Goal: Task Accomplishment & Management: Complete application form

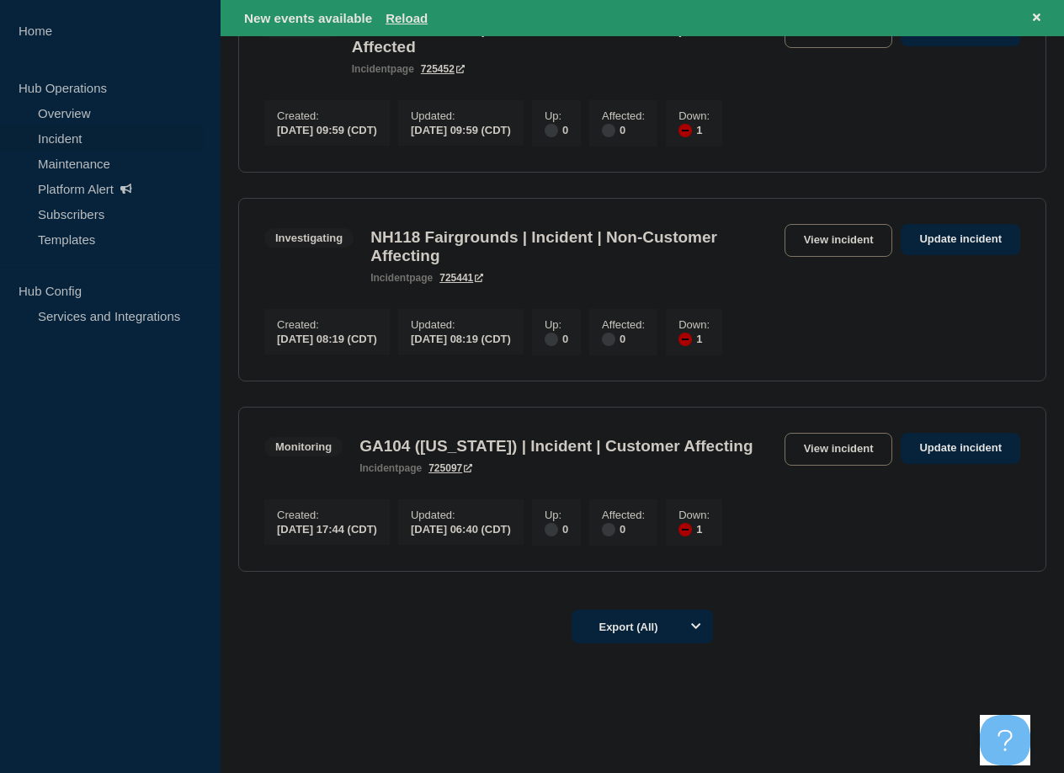
scroll to position [882, 0]
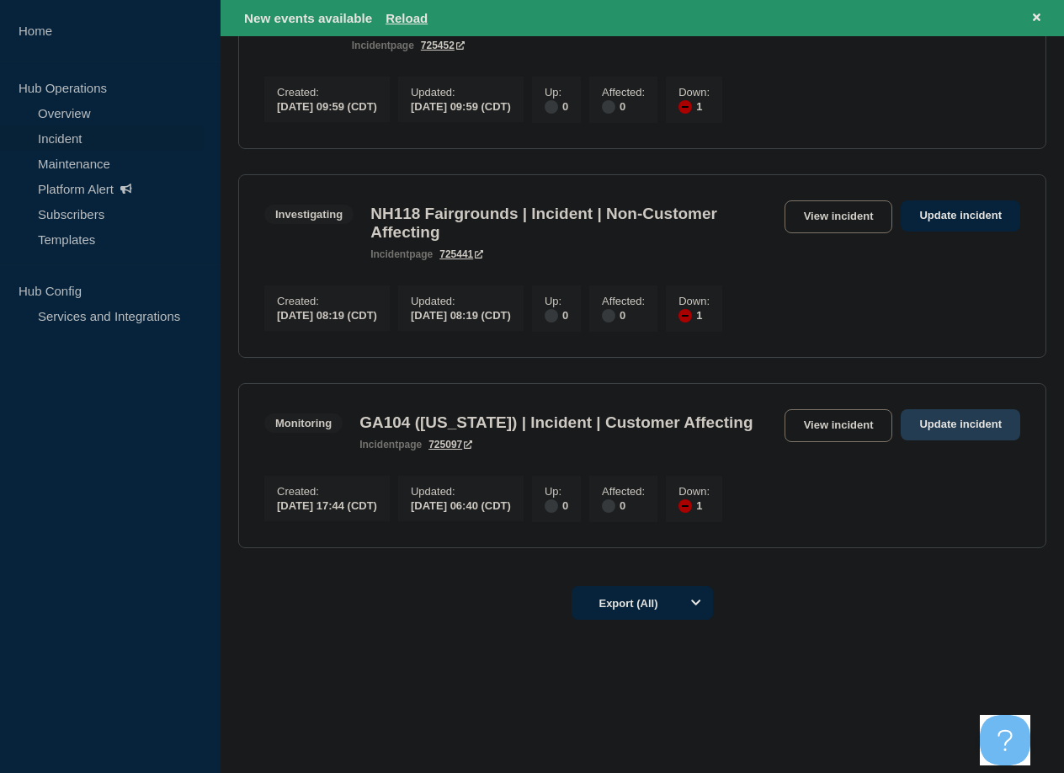
click at [980, 409] on link "Update incident" at bounding box center [961, 424] width 120 height 31
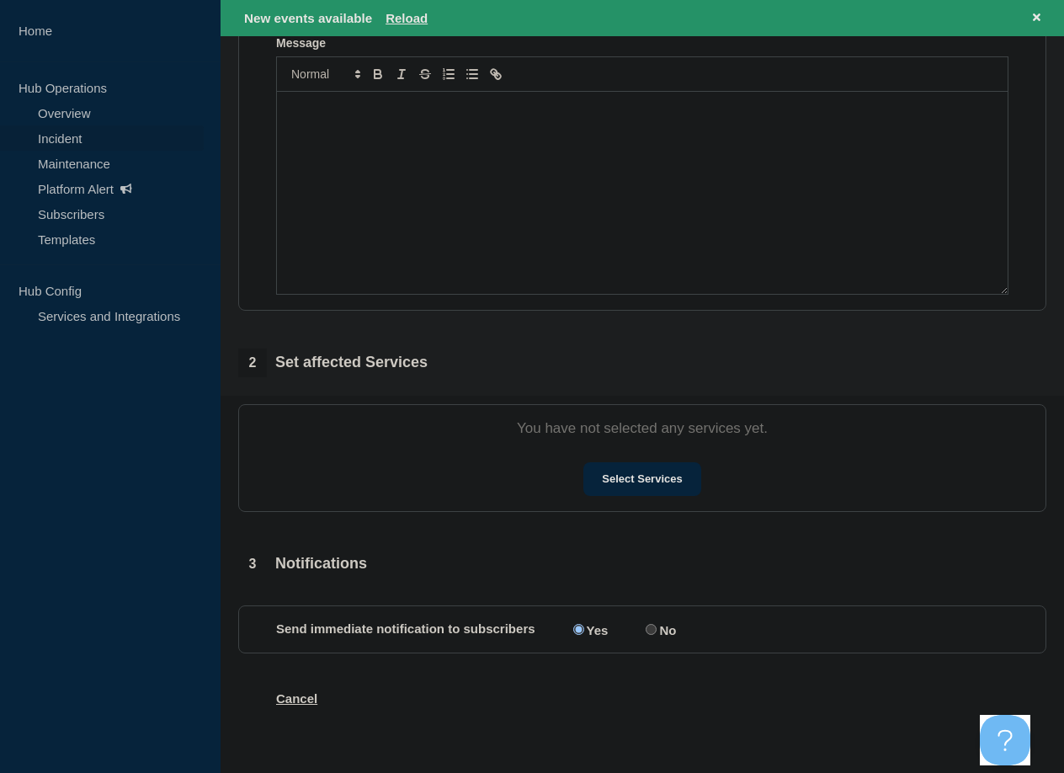
scroll to position [381, 0]
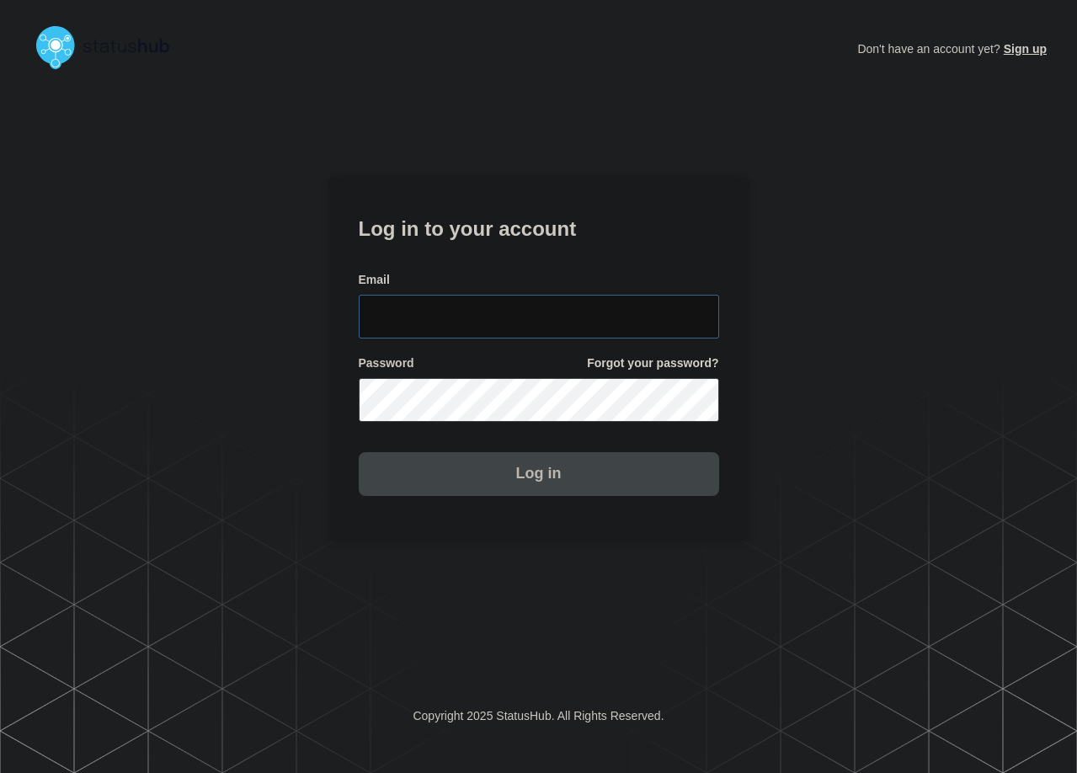
click at [508, 298] on input "email input" at bounding box center [539, 317] width 360 height 44
type input "zane.neely@conexon.us"
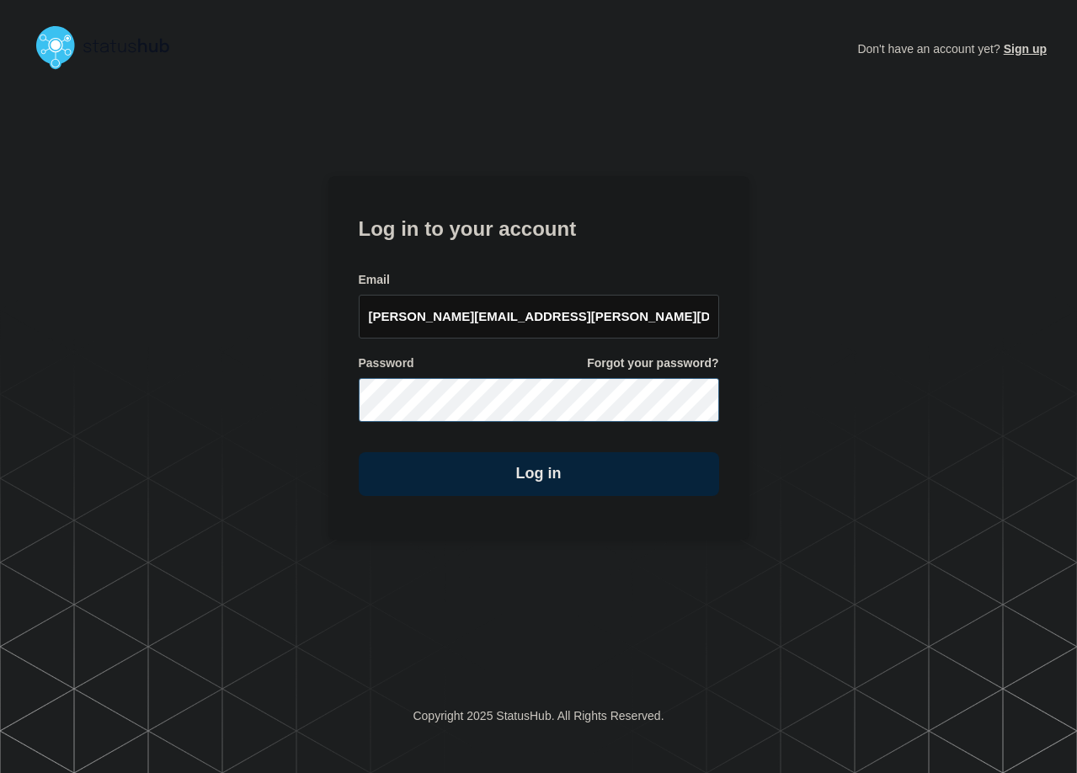
click at [359, 452] on button "Log in" at bounding box center [539, 474] width 360 height 44
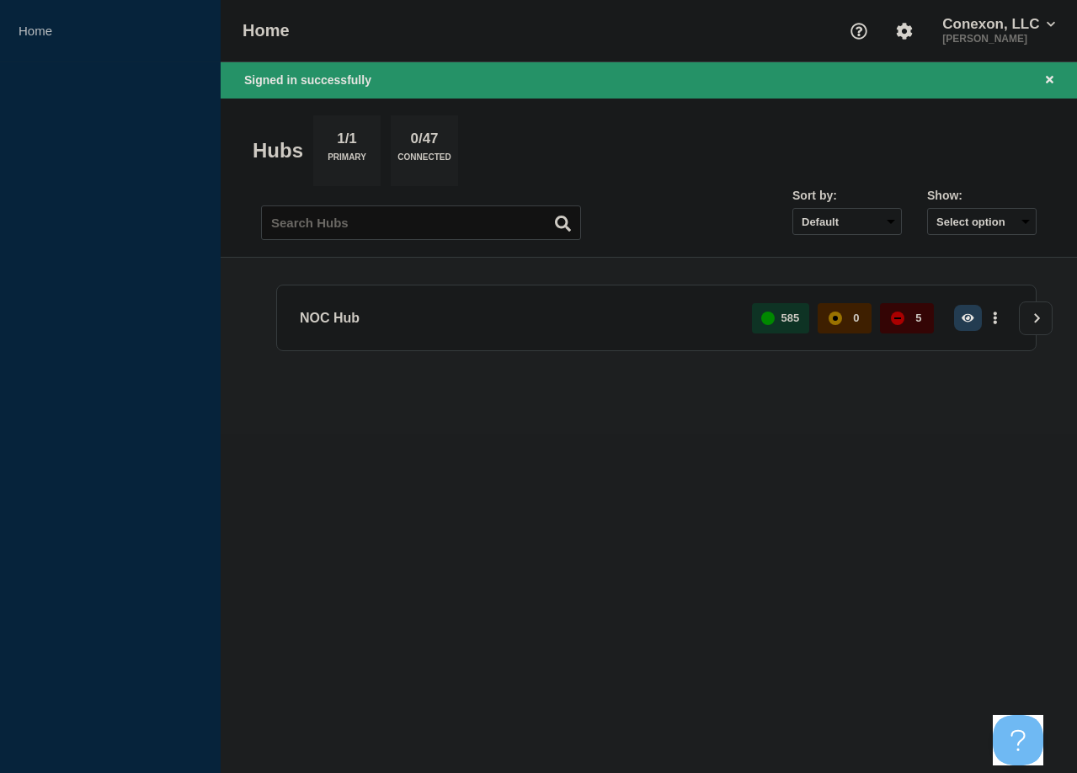
click at [965, 316] on icon "button" at bounding box center [967, 317] width 13 height 11
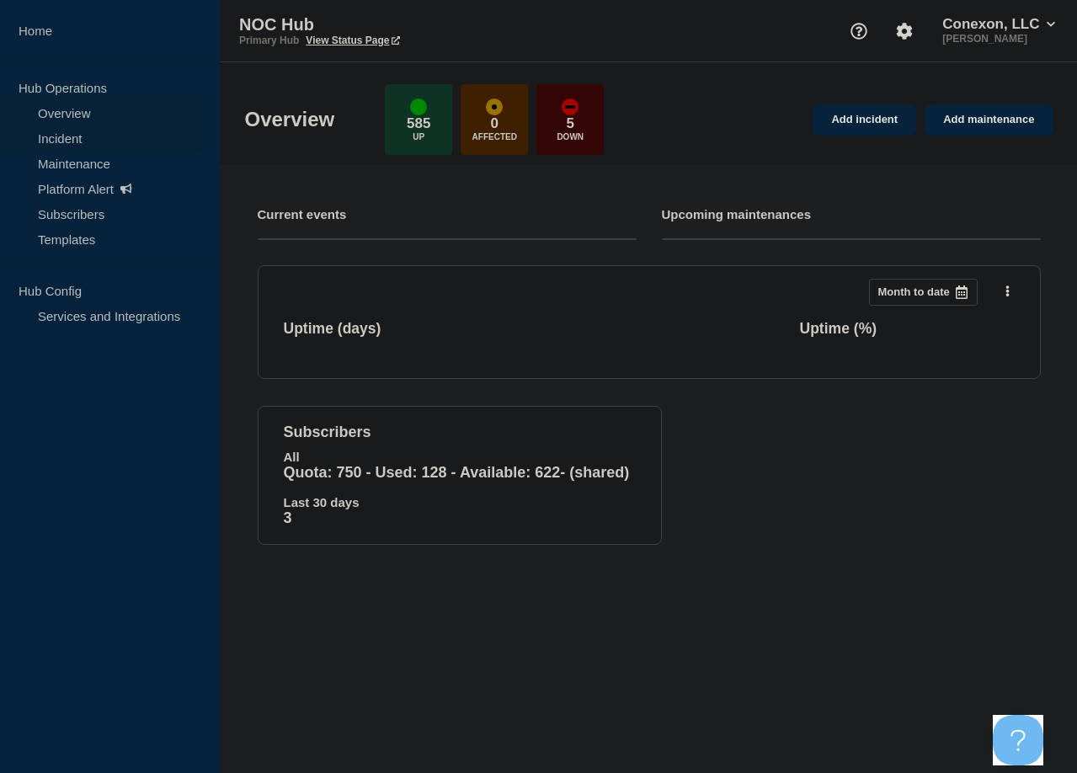
click at [90, 134] on link "Incident" at bounding box center [102, 137] width 204 height 25
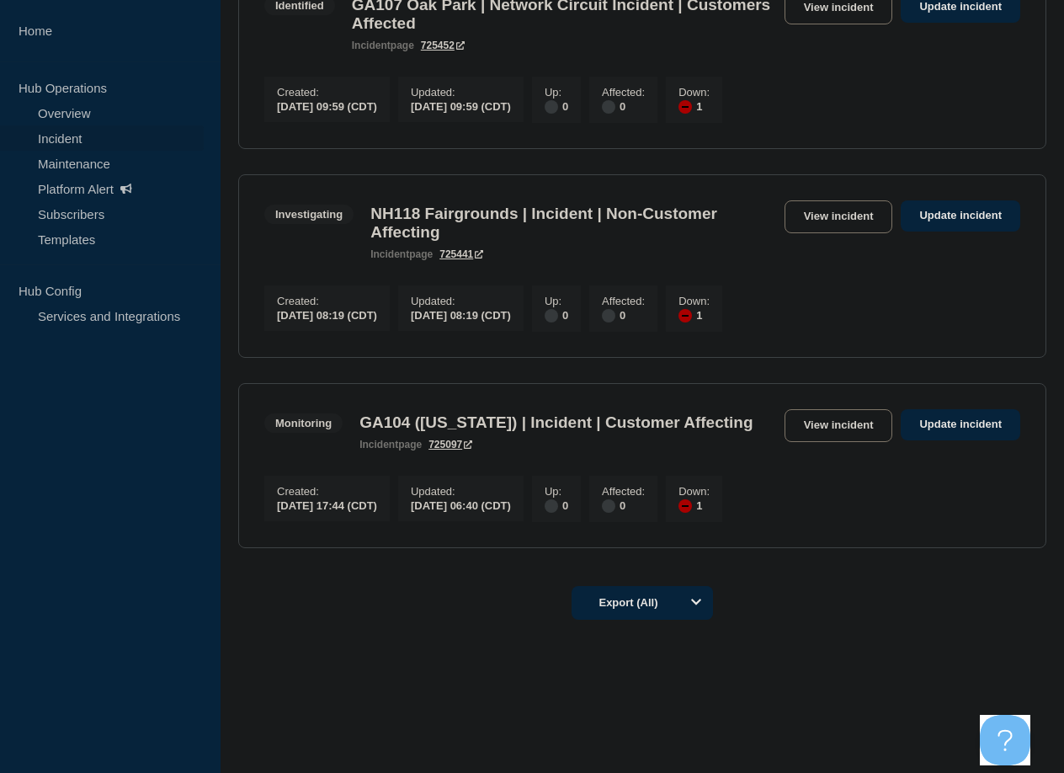
scroll to position [1066, 0]
click at [963, 409] on link "Update incident" at bounding box center [961, 424] width 120 height 31
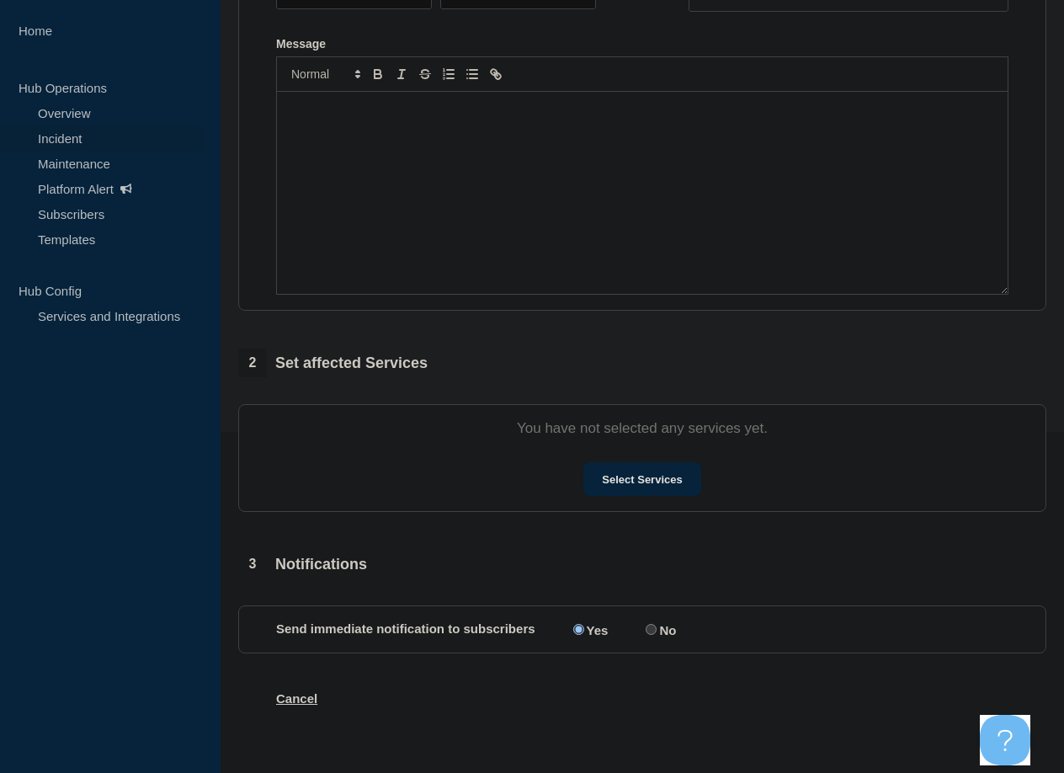
type input "GA104 ([US_STATE]) | Incident | Customer Affecting"
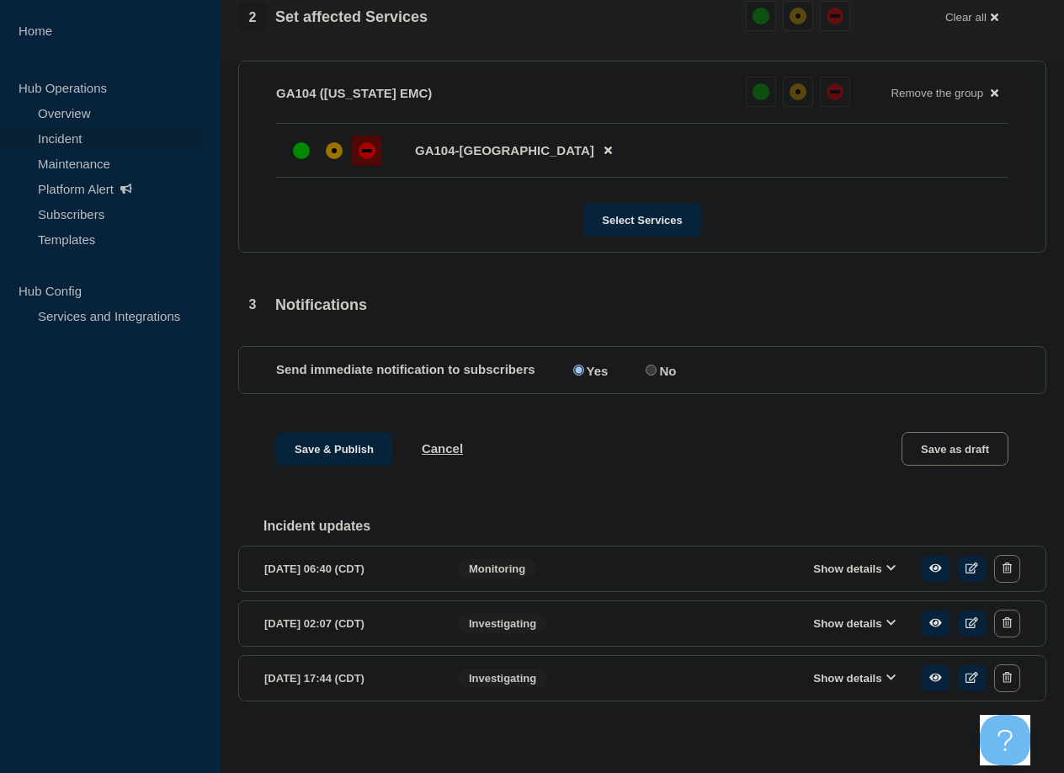
scroll to position [731, 0]
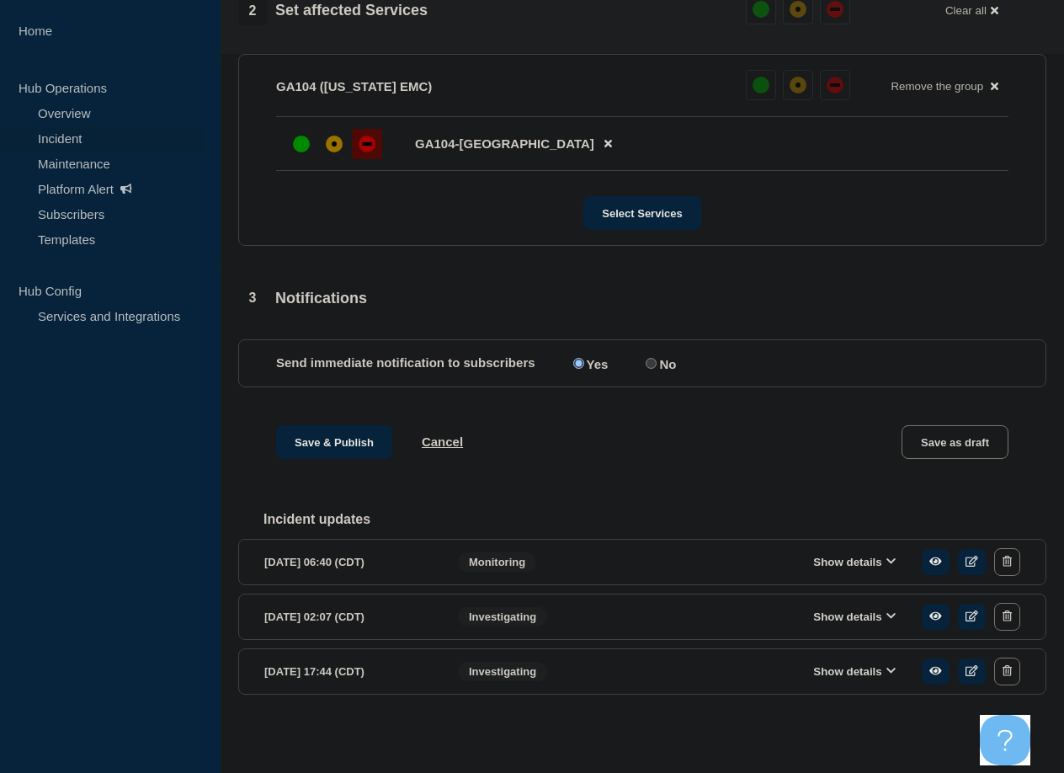
click at [862, 559] on button "Show details" at bounding box center [854, 562] width 93 height 14
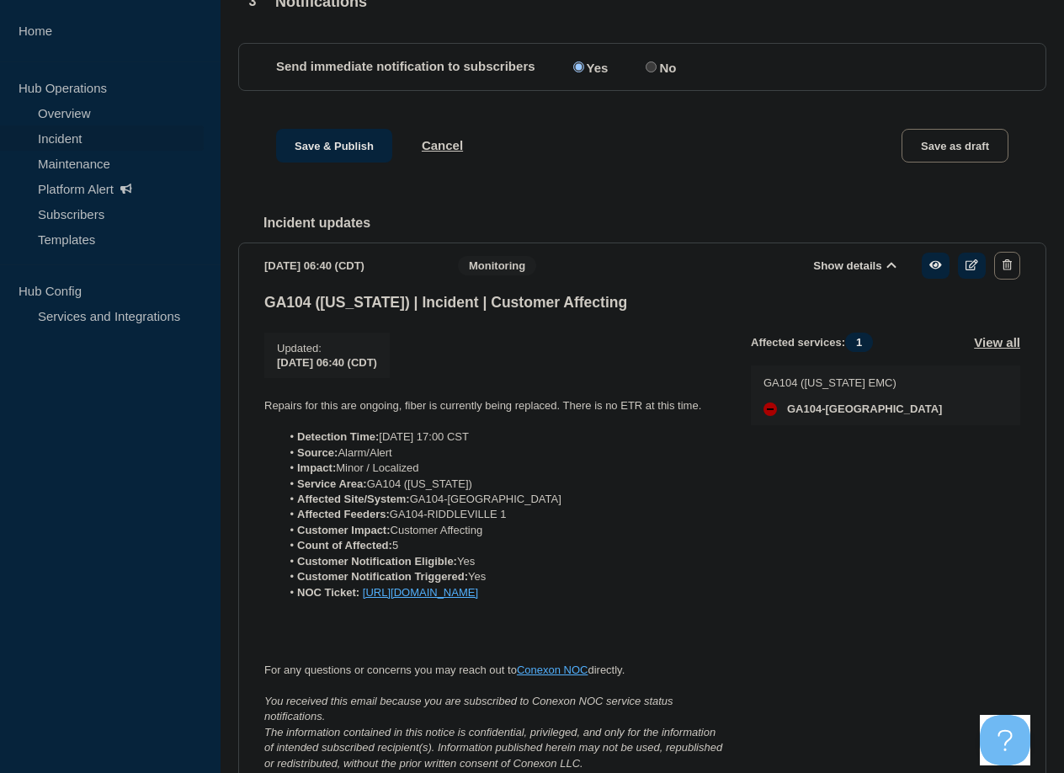
scroll to position [1152, 0]
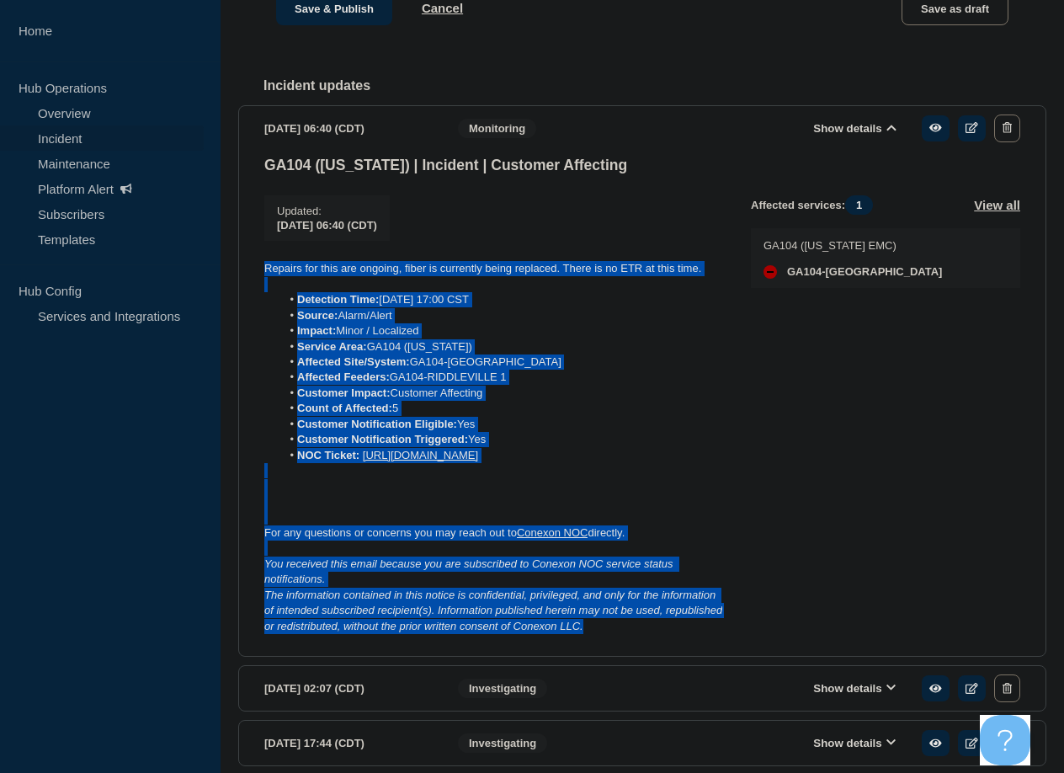
drag, startPoint x: 593, startPoint y: 660, endPoint x: 260, endPoint y: 292, distance: 496.4
click at [258, 290] on section "[DATE] 06:40 (CDT) Show details Monitoring GA104 ([US_STATE]) | Incident | Cust…" at bounding box center [642, 380] width 808 height 551
copy div "Repairs for this are ongoing, fiber is currently being replaced. There is no ET…"
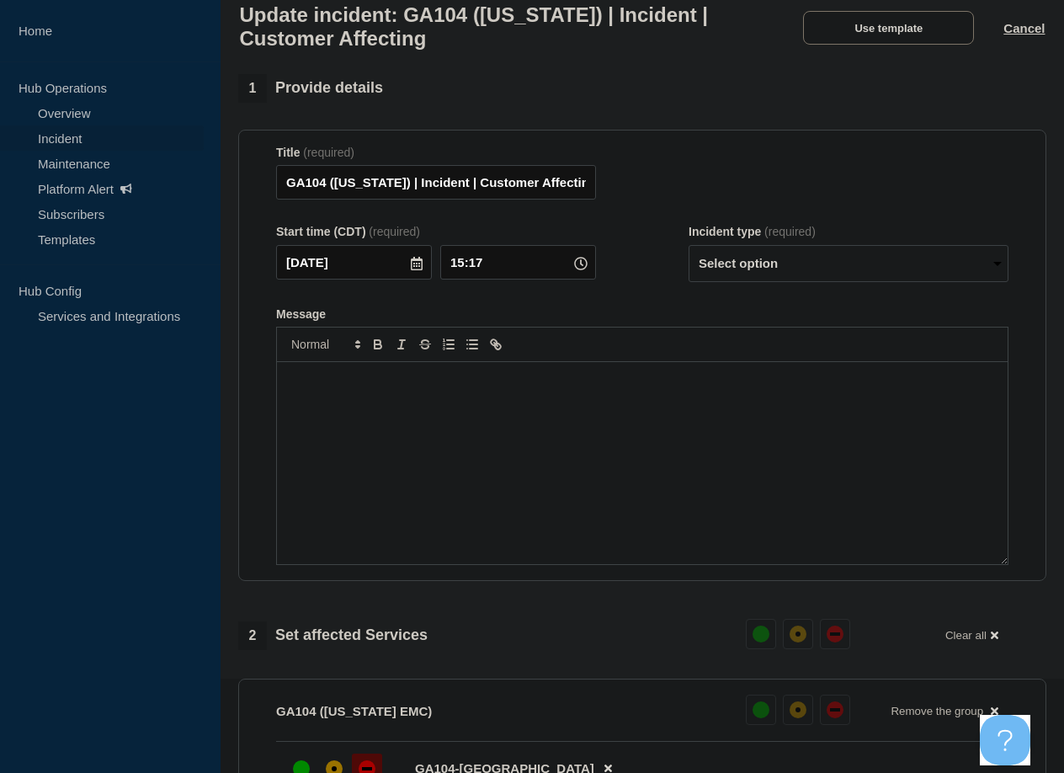
scroll to position [58, 0]
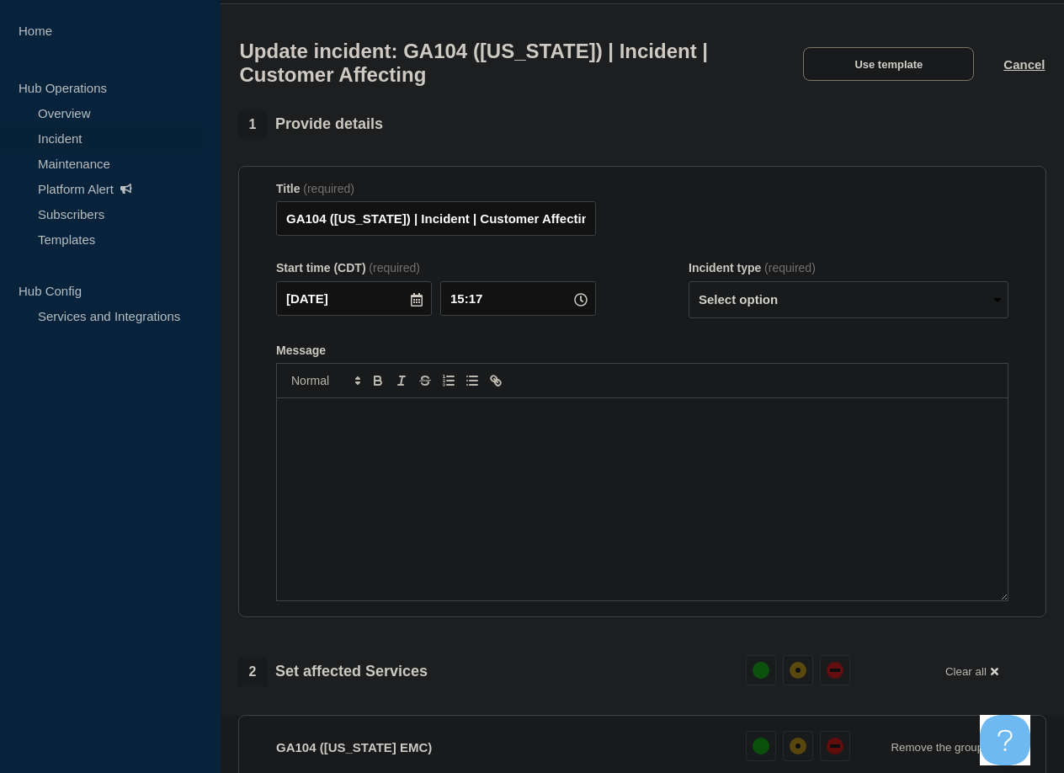
click at [338, 454] on div "Message" at bounding box center [642, 499] width 731 height 202
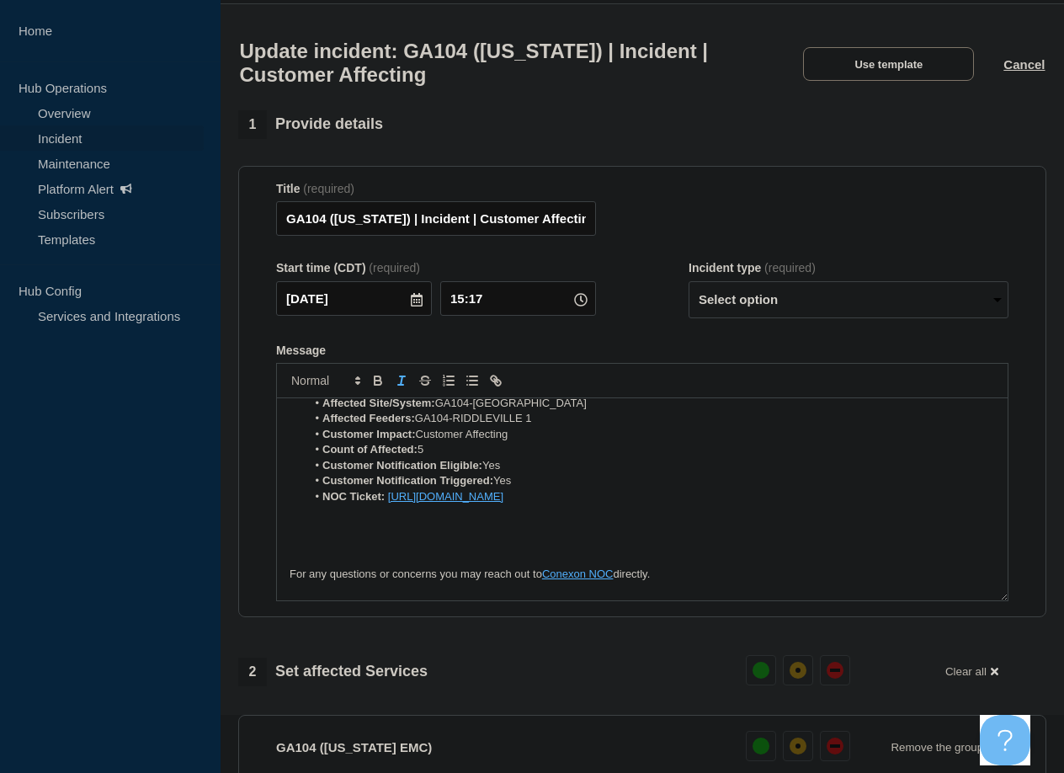
scroll to position [0, 0]
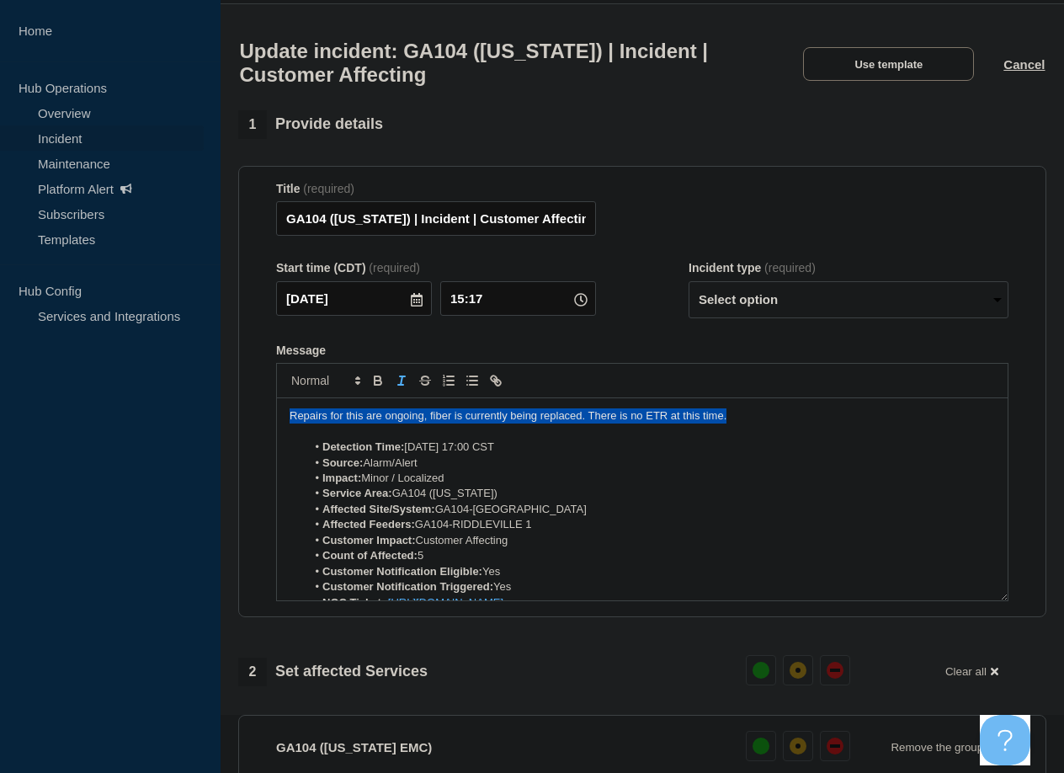
drag, startPoint x: 598, startPoint y: 418, endPoint x: 332, endPoint y: 429, distance: 266.2
click at [308, 423] on p "Repairs for this are ongoing, fiber is currently being replaced. There is no ET…" at bounding box center [642, 415] width 705 height 15
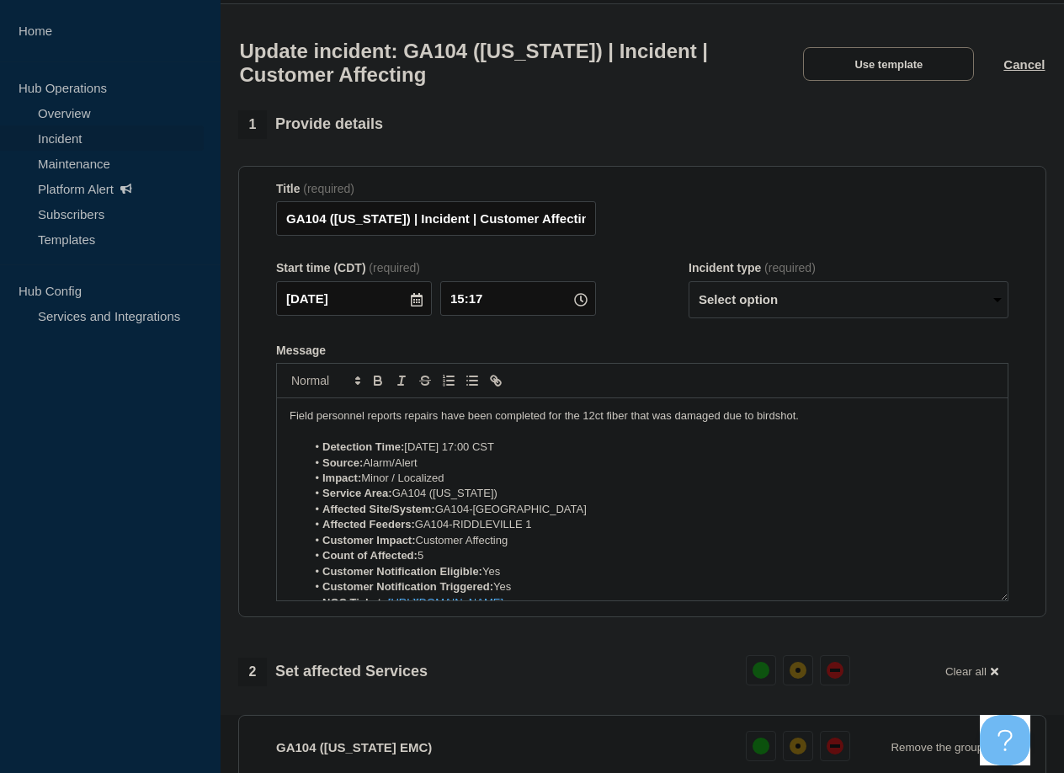
drag, startPoint x: 823, startPoint y: 426, endPoint x: 848, endPoint y: 449, distance: 33.9
click at [822, 423] on p "Field personnel reports repairs have been completed for the 12ct fiber that was…" at bounding box center [642, 415] width 705 height 15
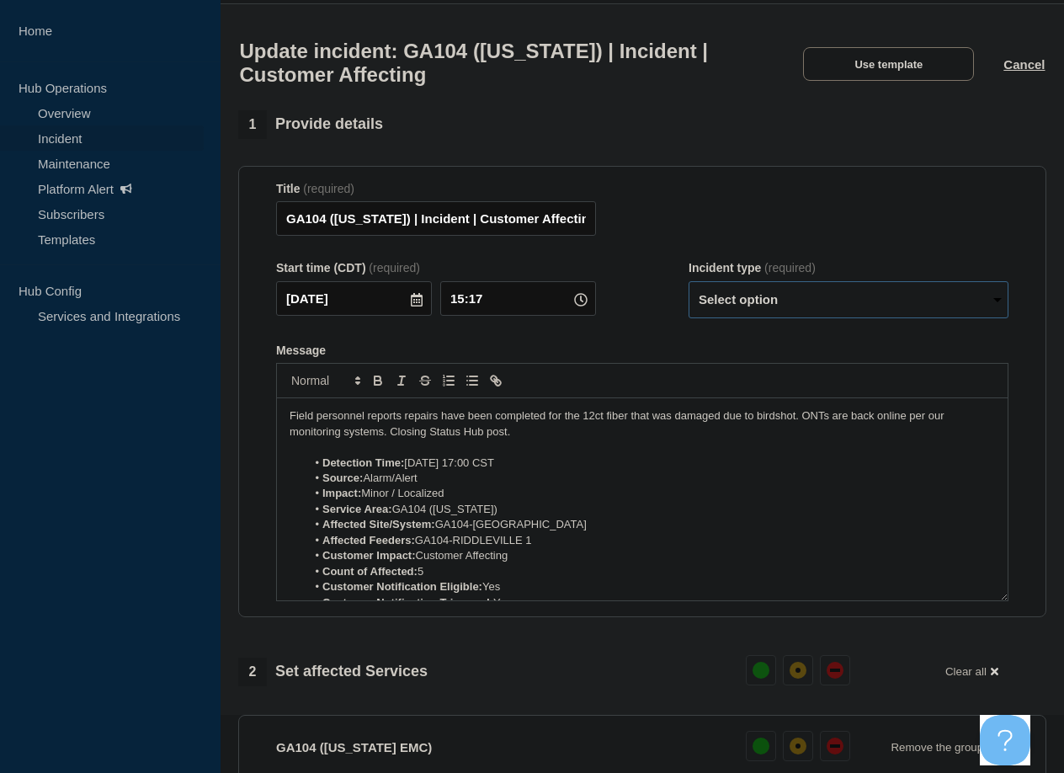
click at [848, 300] on select "Select option Investigating Identified Monitoring Resolved" at bounding box center [849, 299] width 320 height 37
select select "resolved"
click at [689, 289] on select "Select option Investigating Identified Monitoring Resolved" at bounding box center [849, 299] width 320 height 37
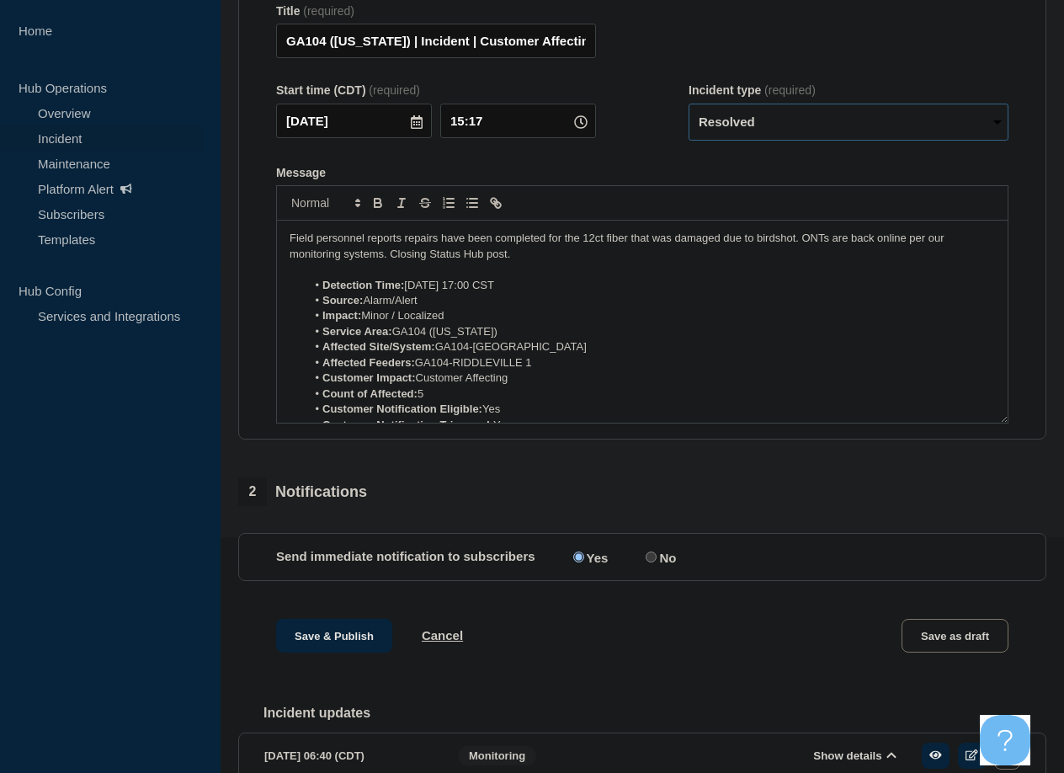
scroll to position [337, 0]
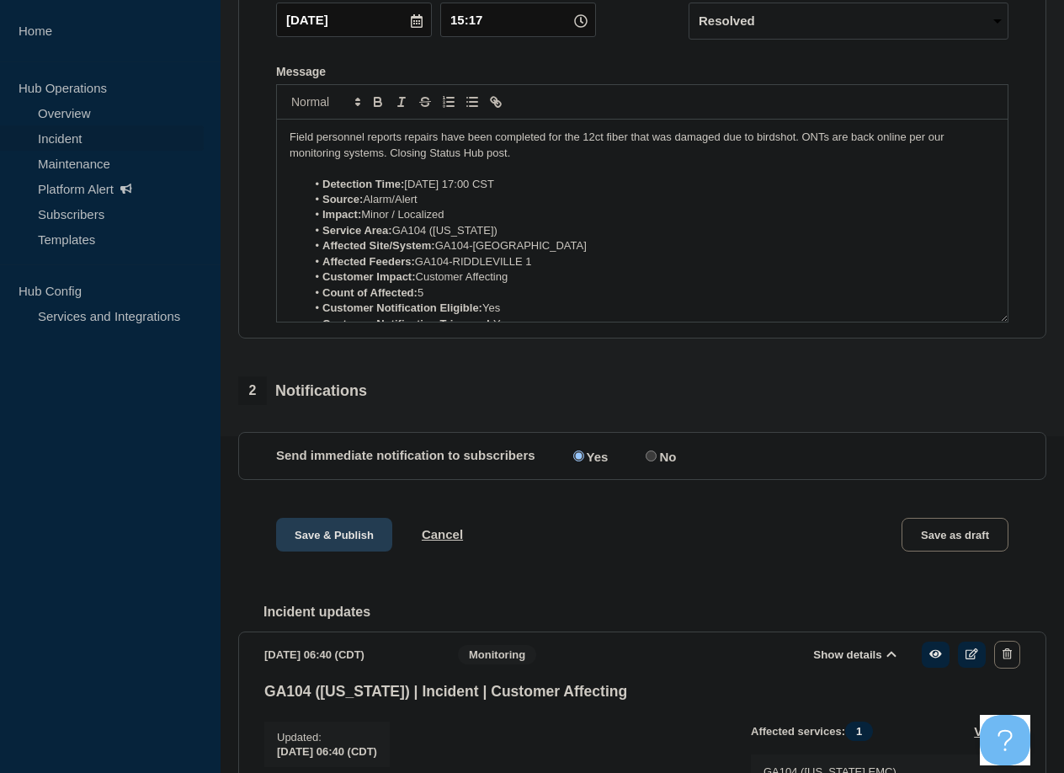
click at [333, 550] on button "Save & Publish" at bounding box center [334, 535] width 116 height 34
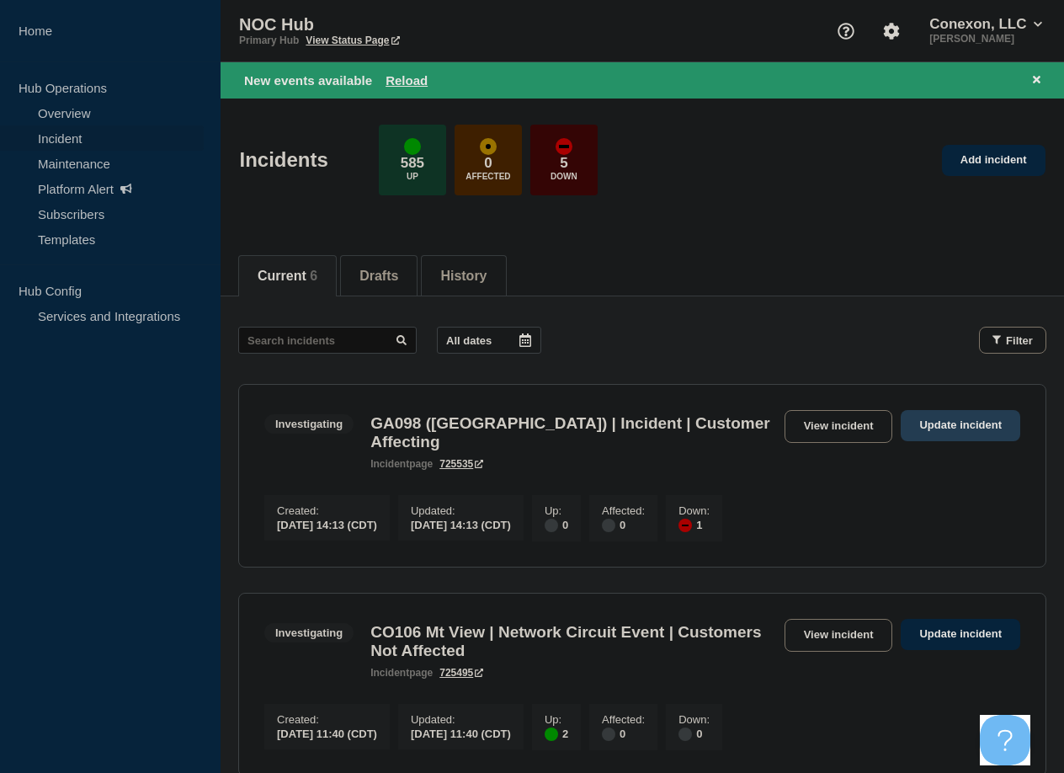
click at [972, 425] on link "Update incident" at bounding box center [961, 425] width 120 height 31
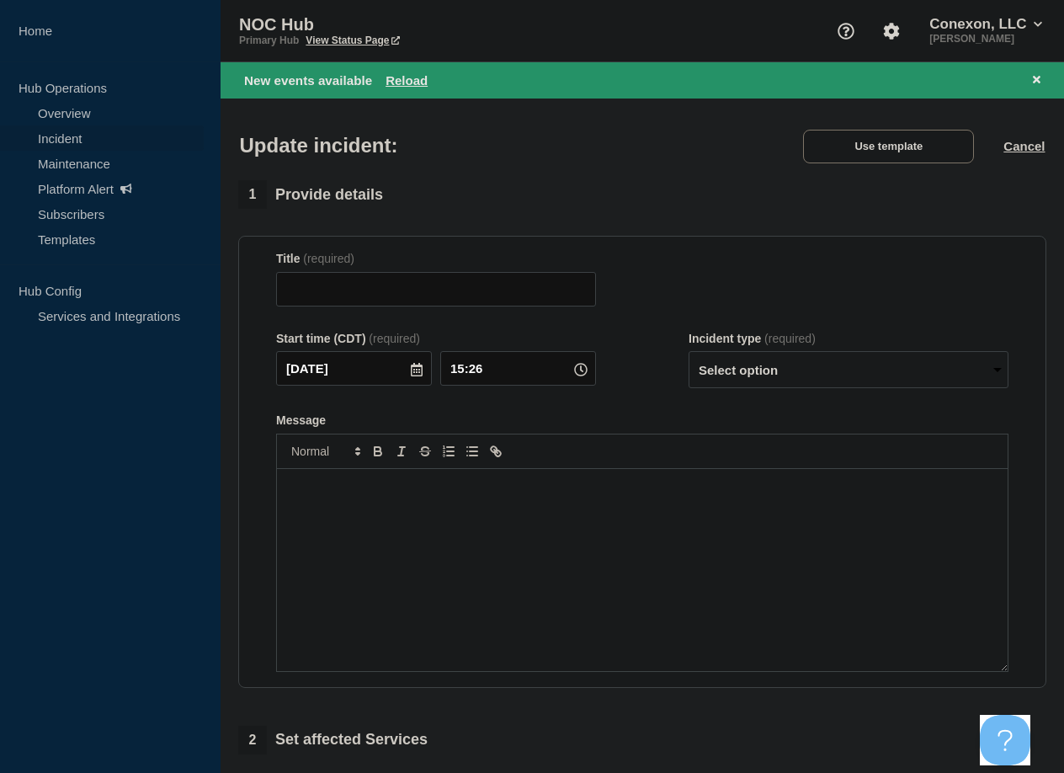
type input "GA098 ([GEOGRAPHIC_DATA]) | Incident | Customer Affecting"
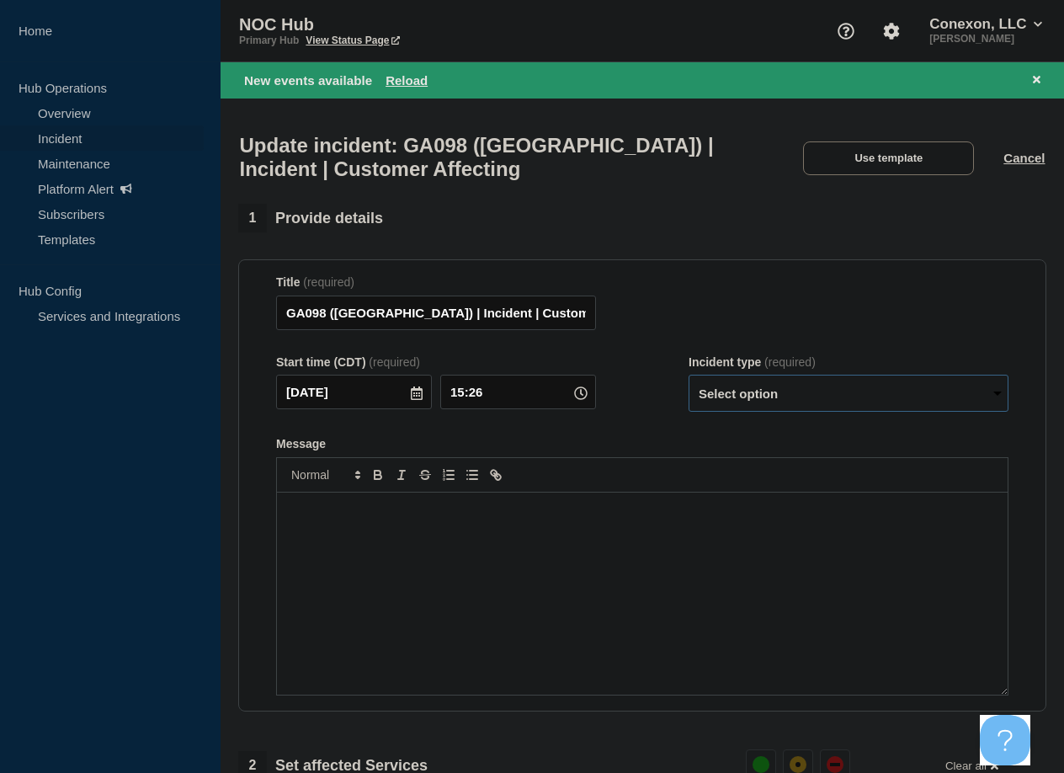
click at [863, 401] on select "Select option Investigating Identified Monitoring Resolved" at bounding box center [849, 393] width 320 height 37
select select "resolved"
click at [689, 383] on select "Select option Investigating Identified Monitoring Resolved" at bounding box center [849, 393] width 320 height 37
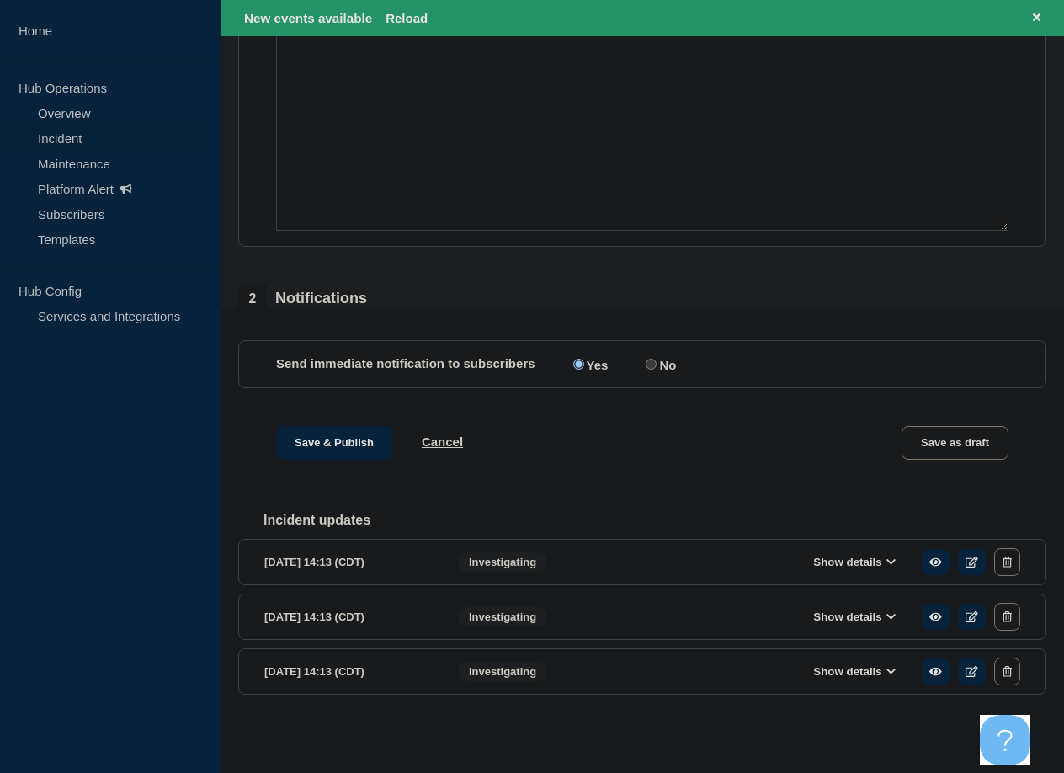
drag, startPoint x: 856, startPoint y: 560, endPoint x: 758, endPoint y: 564, distance: 97.7
click at [857, 560] on button "Show details" at bounding box center [854, 562] width 93 height 14
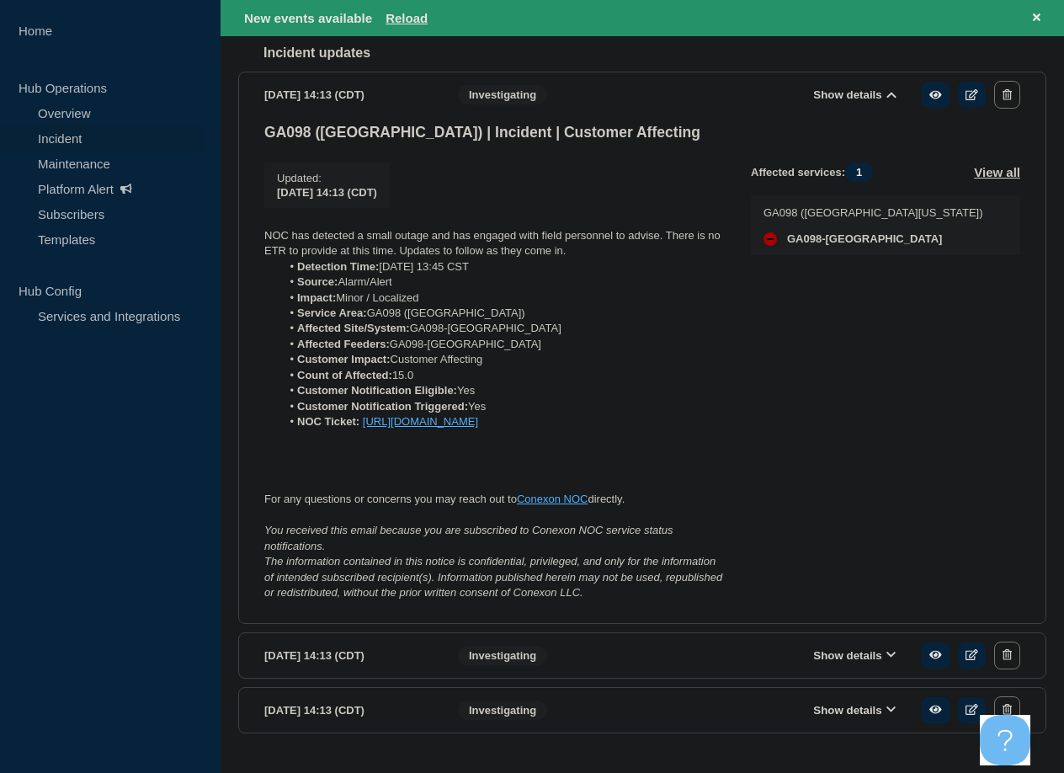
scroll to position [1001, 0]
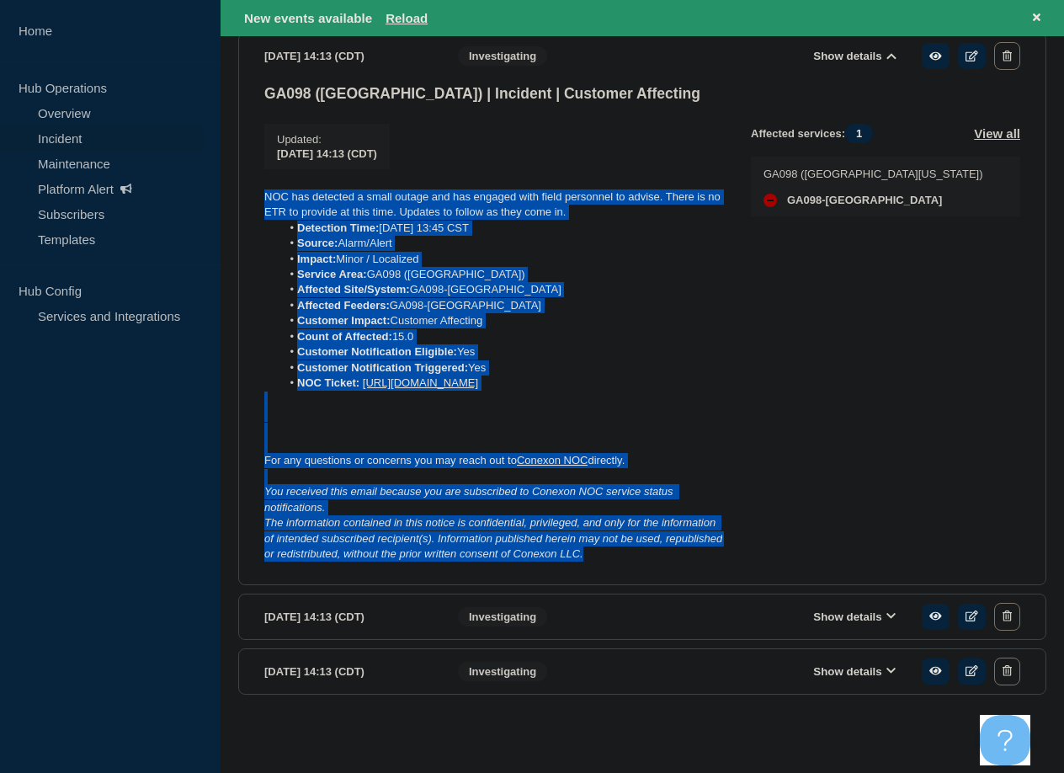
drag, startPoint x: 610, startPoint y: 553, endPoint x: 525, endPoint y: 279, distance: 286.5
click at [253, 182] on section "[DATE] 14:13 (CDT) Show details Investigating GA098 ([GEOGRAPHIC_DATA]) | Incid…" at bounding box center [642, 308] width 808 height 551
copy div "NOC has detected a small outage and has engaged with field personnel to advise.…"
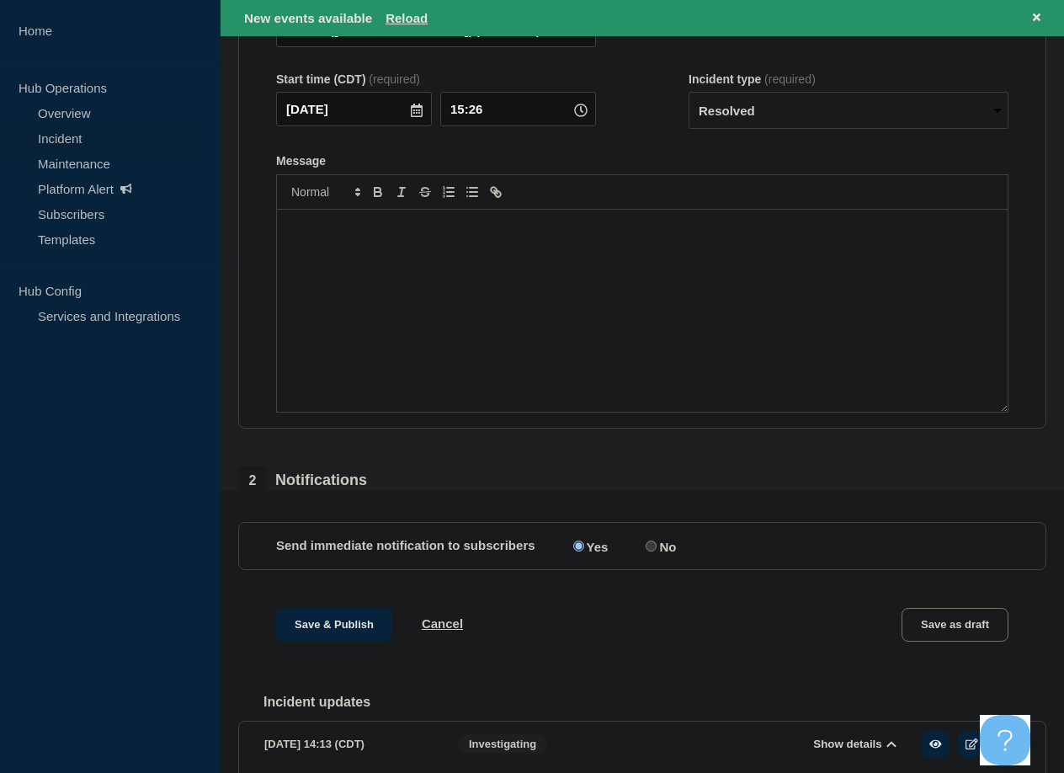
scroll to position [243, 0]
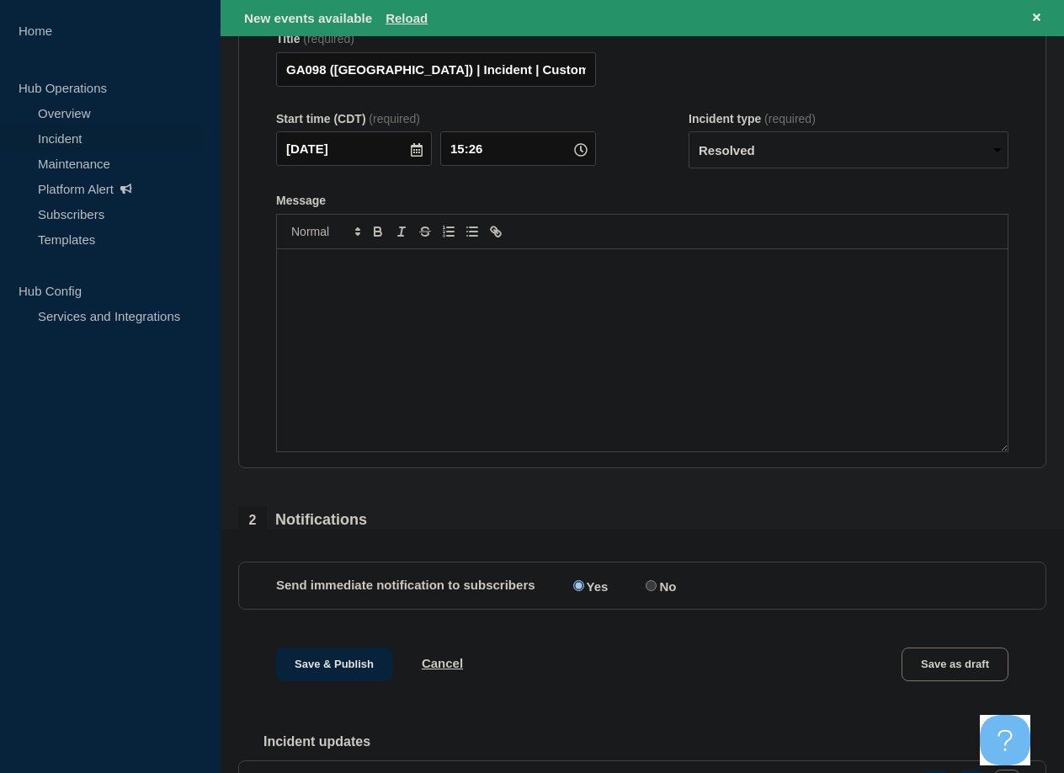
click at [391, 325] on div "Message" at bounding box center [642, 350] width 731 height 202
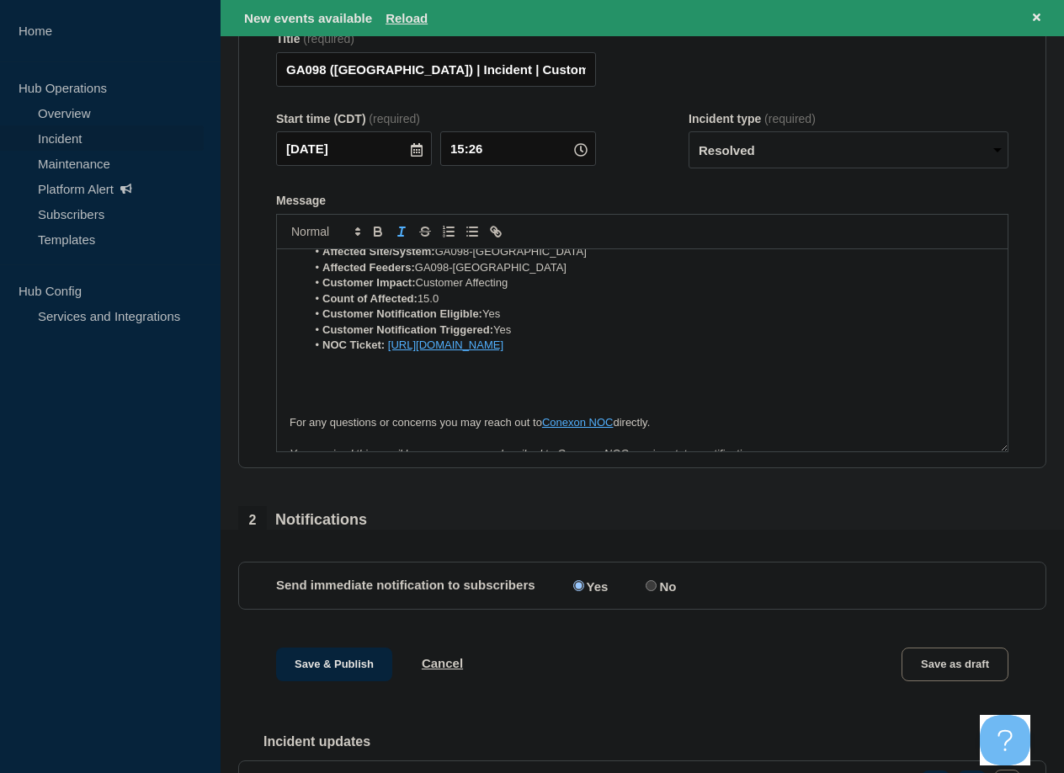
scroll to position [0, 0]
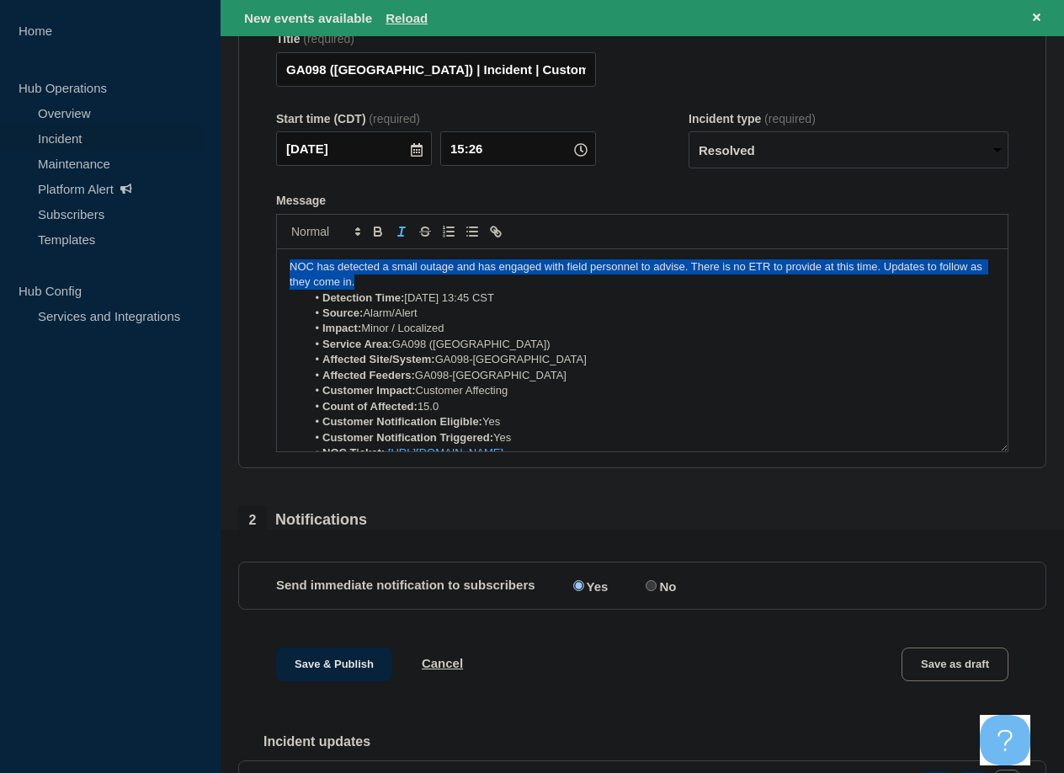
drag, startPoint x: 369, startPoint y: 292, endPoint x: 310, endPoint y: 287, distance: 59.1
click at [289, 276] on div "NOC has detected a small outage and has engaged with field personnel to advise.…" at bounding box center [642, 350] width 731 height 202
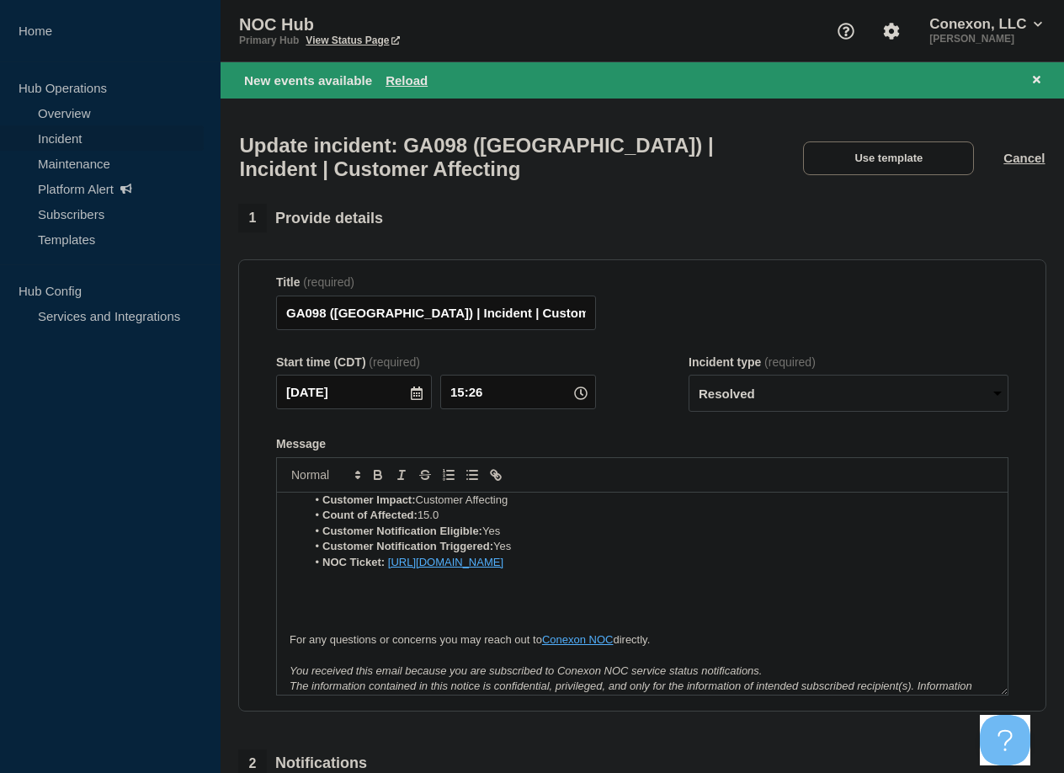
scroll to position [144, 0]
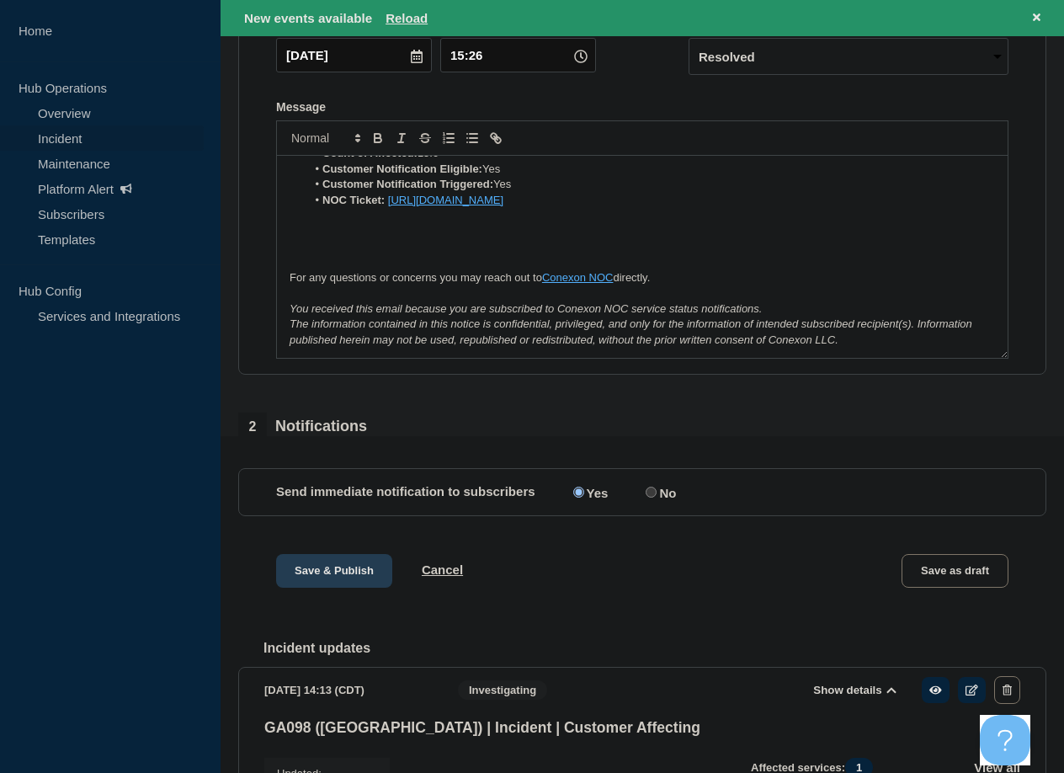
click at [353, 584] on button "Save & Publish" at bounding box center [334, 571] width 116 height 34
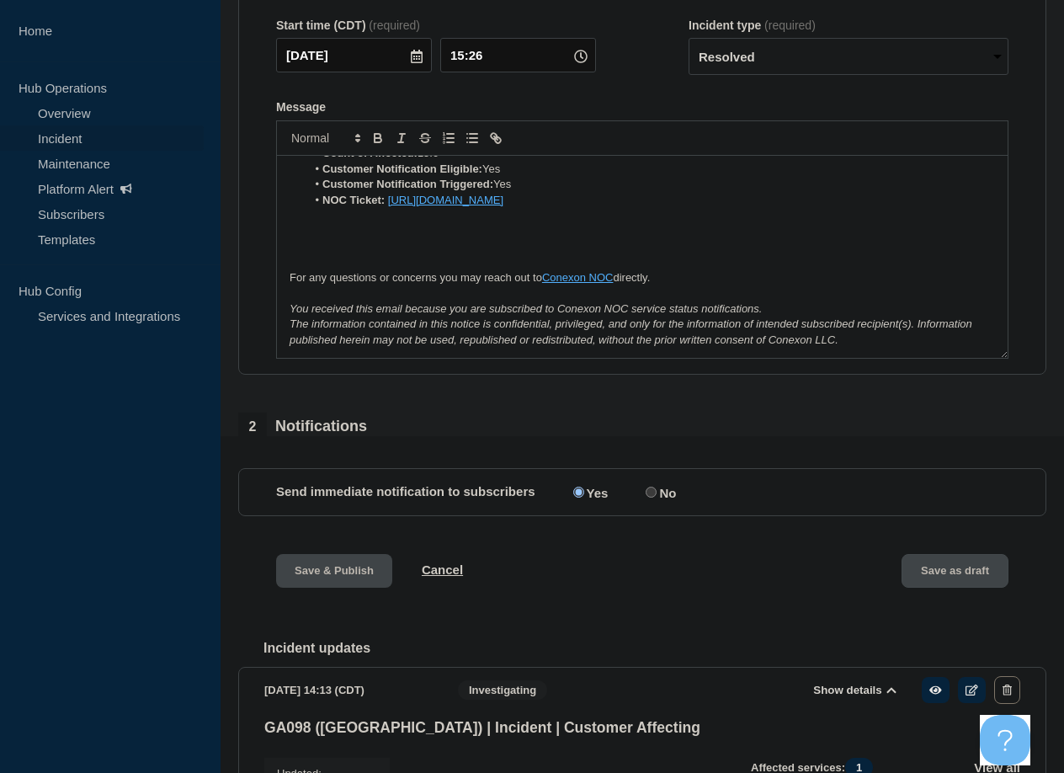
scroll to position [300, 0]
